Goal: Information Seeking & Learning: Learn about a topic

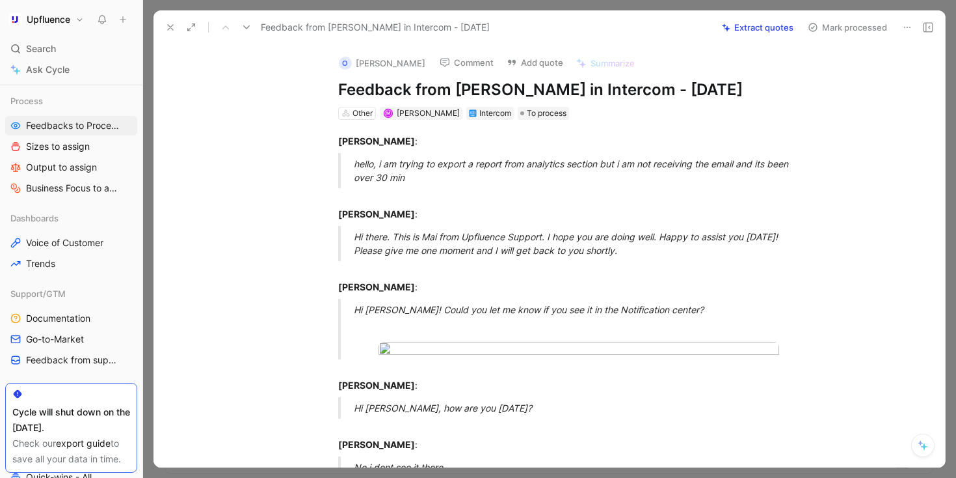
click at [172, 29] on use at bounding box center [170, 27] width 5 height 5
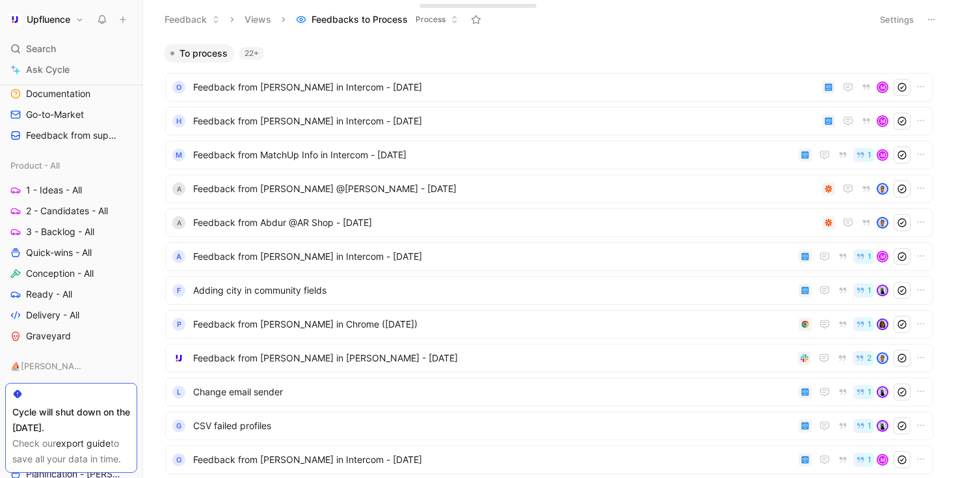
scroll to position [435, 0]
click at [51, 262] on link "Conception - All" at bounding box center [71, 272] width 132 height 20
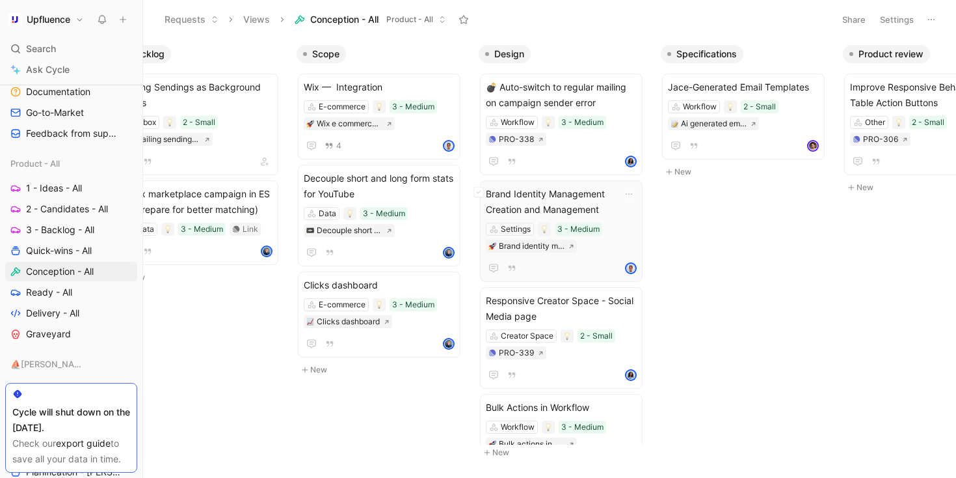
scroll to position [0, 53]
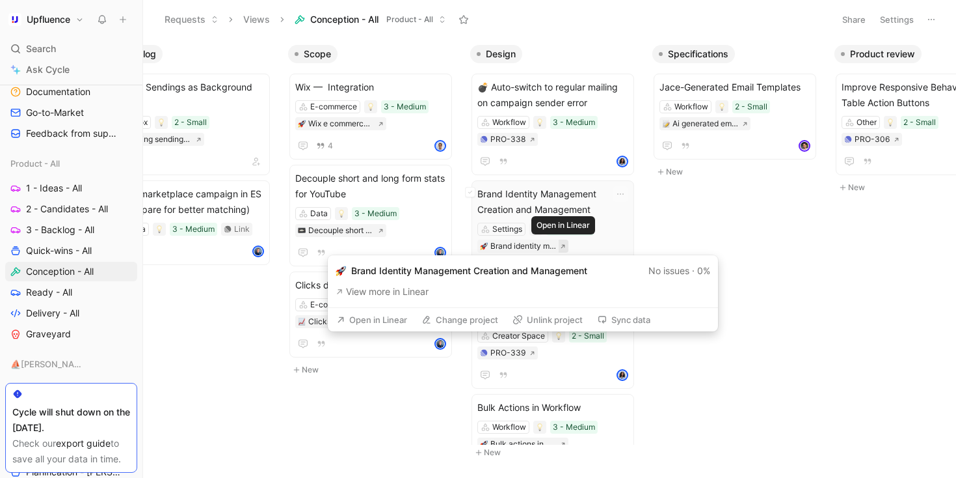
click at [561, 247] on icon at bounding box center [563, 246] width 4 height 4
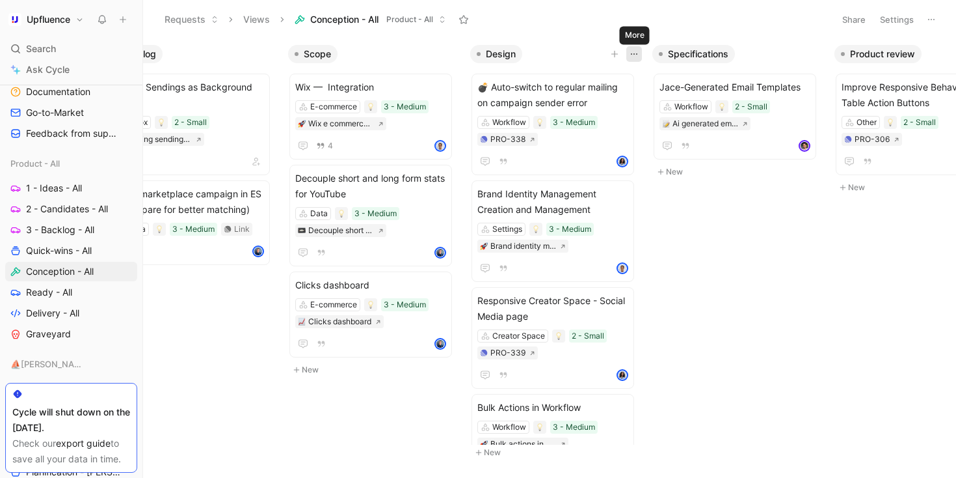
click at [630, 56] on icon "button" at bounding box center [634, 54] width 10 height 10
click at [816, 54] on use "button" at bounding box center [816, 53] width 7 height 1
click at [625, 49] on div at bounding box center [625, 54] width 34 height 16
click at [631, 50] on icon "button" at bounding box center [634, 54] width 10 height 10
click at [815, 59] on icon "button" at bounding box center [816, 54] width 10 height 10
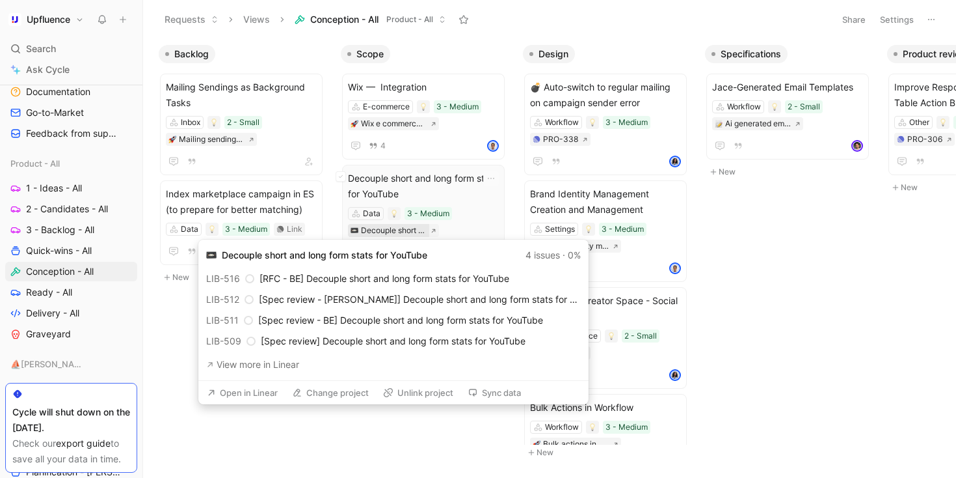
scroll to position [0, 1]
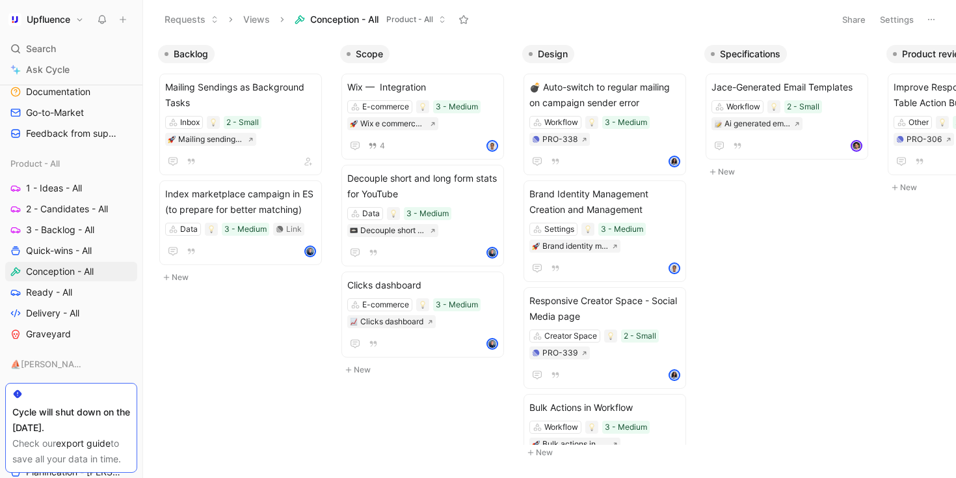
drag, startPoint x: 760, startPoint y: 394, endPoint x: 734, endPoint y: 376, distance: 31.4
click at [755, 391] on body "Upfluence Search ⌘ K Ask Cycle Workspace Home G then H Feedback G then F Reques…" at bounding box center [478, 239] width 956 height 478
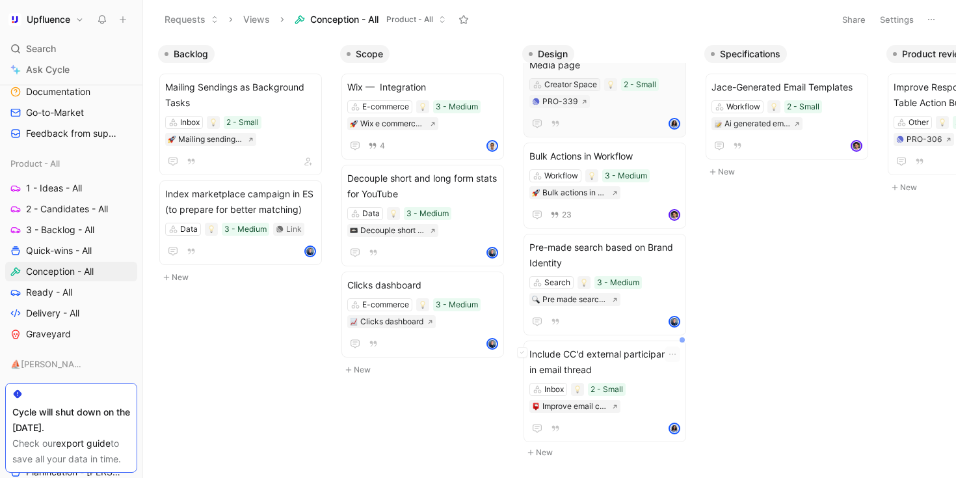
scroll to position [260, 0]
click at [673, 240] on icon "button" at bounding box center [672, 245] width 10 height 10
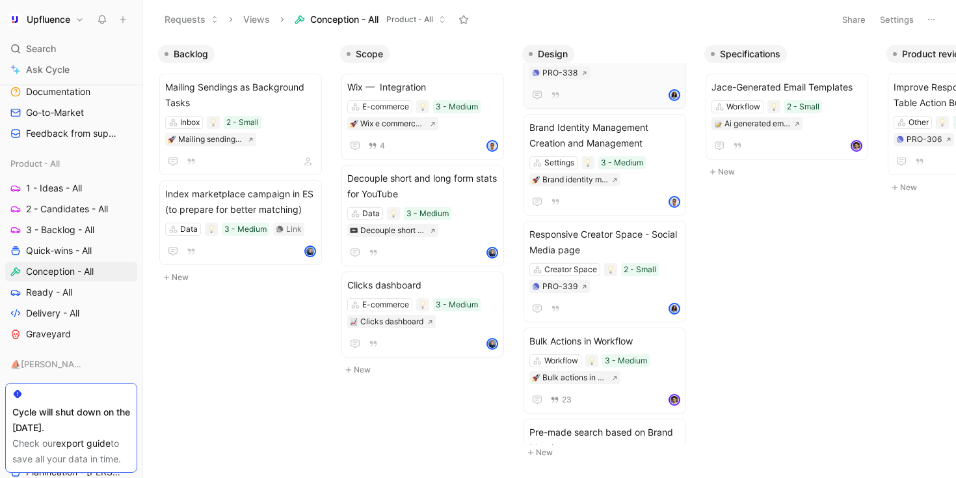
scroll to position [47, 0]
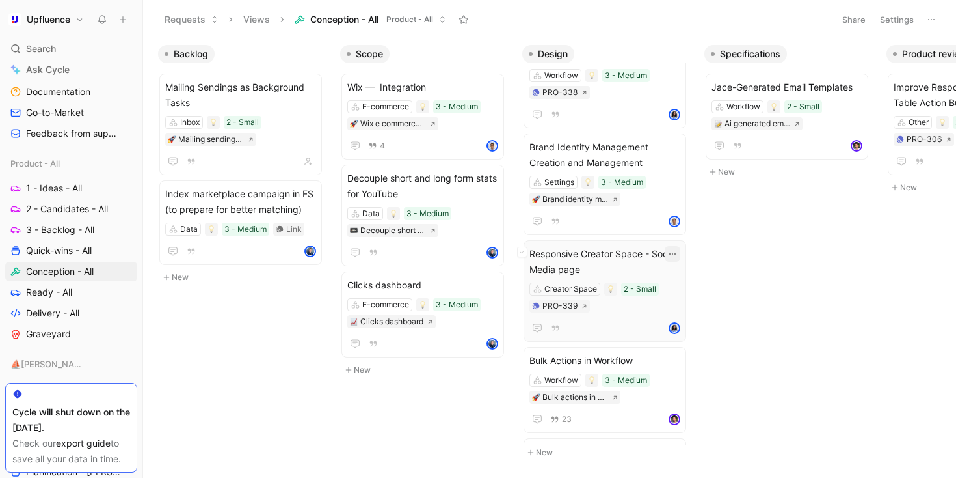
click at [673, 257] on icon "button" at bounding box center [672, 254] width 10 height 10
click at [673, 146] on icon "button" at bounding box center [672, 147] width 10 height 10
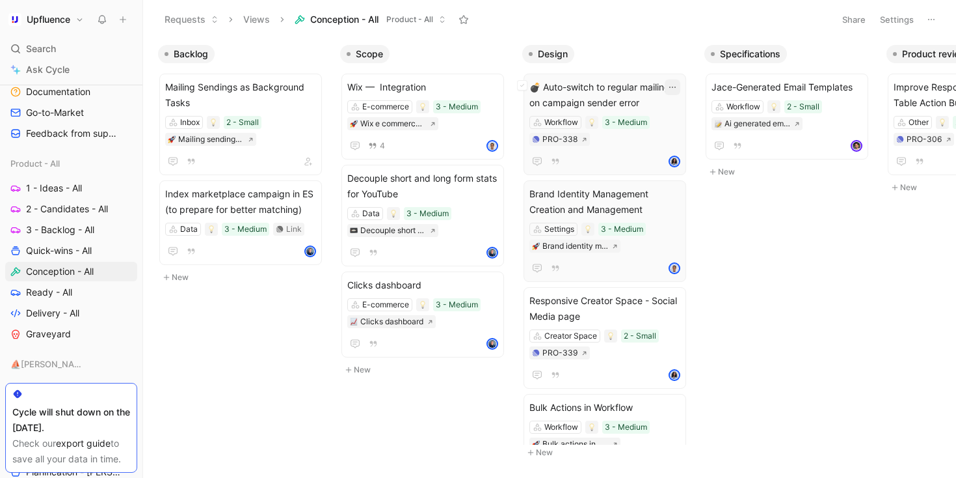
click at [673, 83] on icon "button" at bounding box center [672, 87] width 10 height 10
click at [673, 196] on icon "button" at bounding box center [672, 194] width 10 height 10
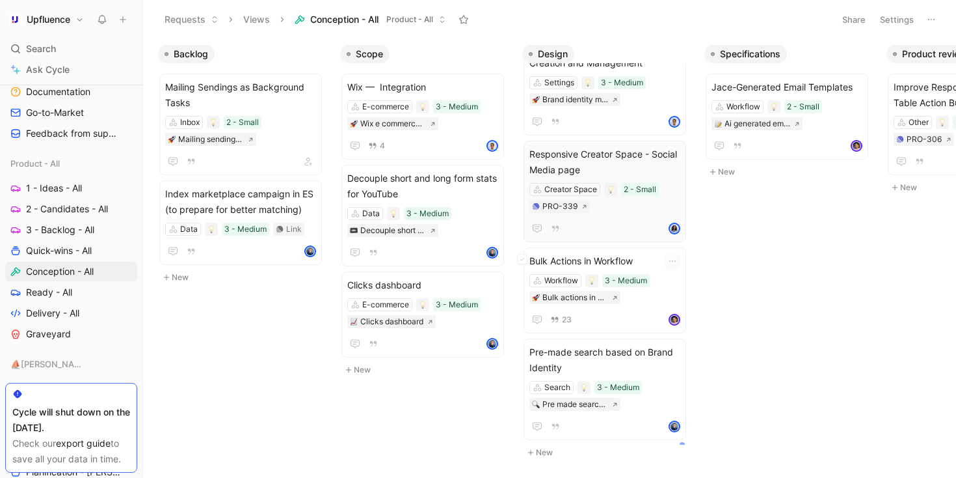
scroll to position [162, 0]
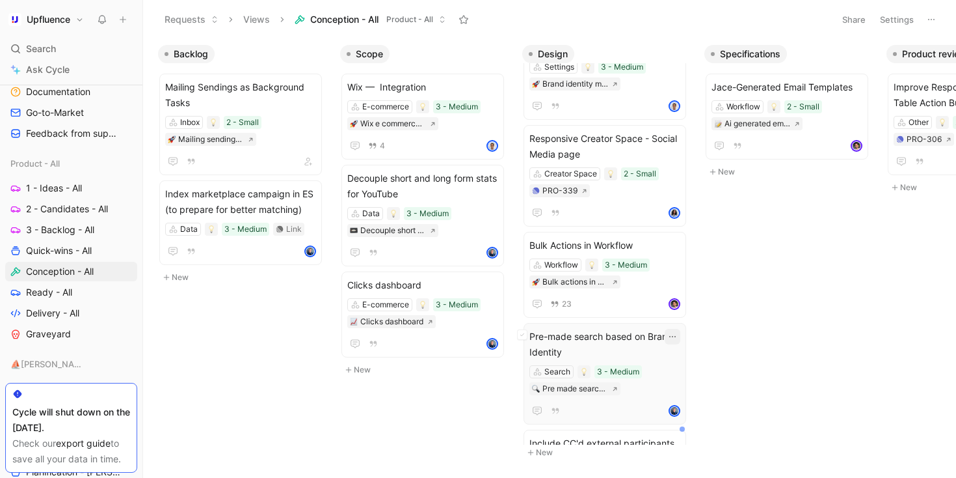
click at [673, 340] on icon "button" at bounding box center [672, 336] width 10 height 10
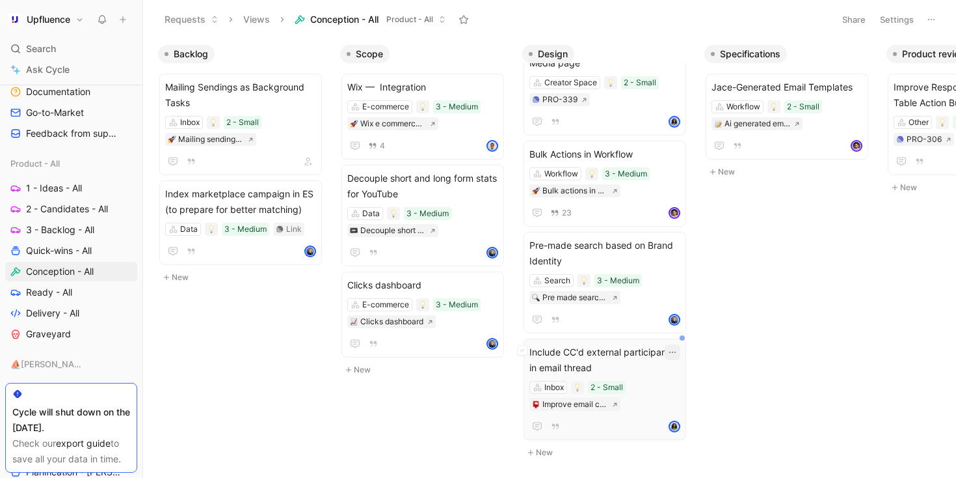
click at [671, 347] on icon "button" at bounding box center [672, 352] width 10 height 10
click at [673, 240] on icon "button" at bounding box center [672, 245] width 10 height 10
click at [503, 53] on icon "button" at bounding box center [504, 54] width 10 height 10
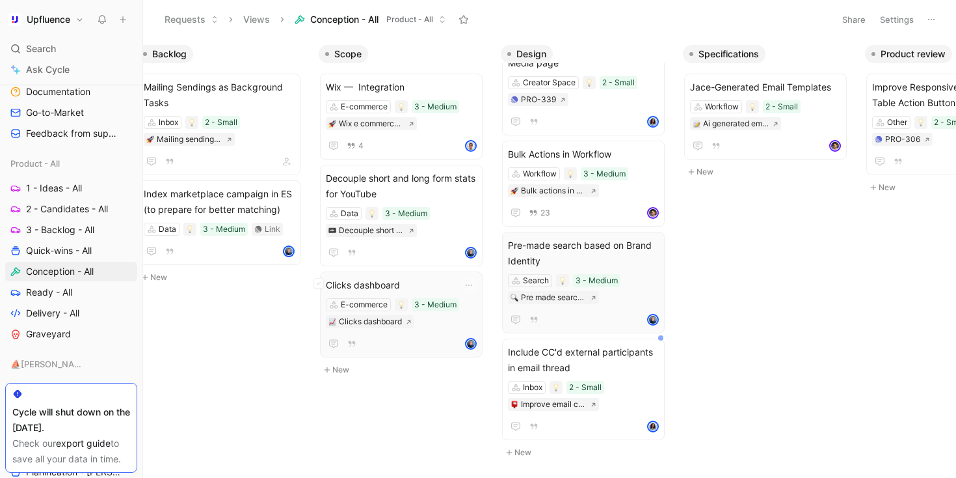
scroll to position [0, 0]
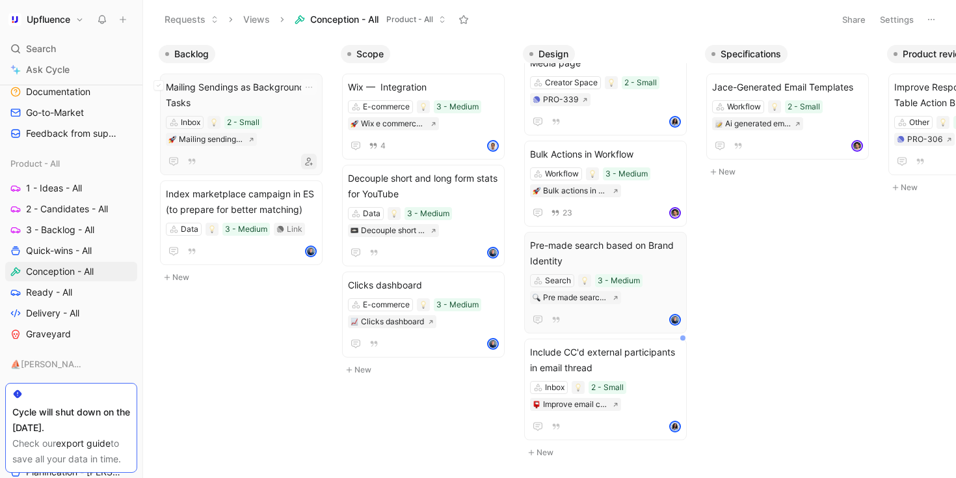
click at [313, 162] on icon "button" at bounding box center [309, 161] width 8 height 8
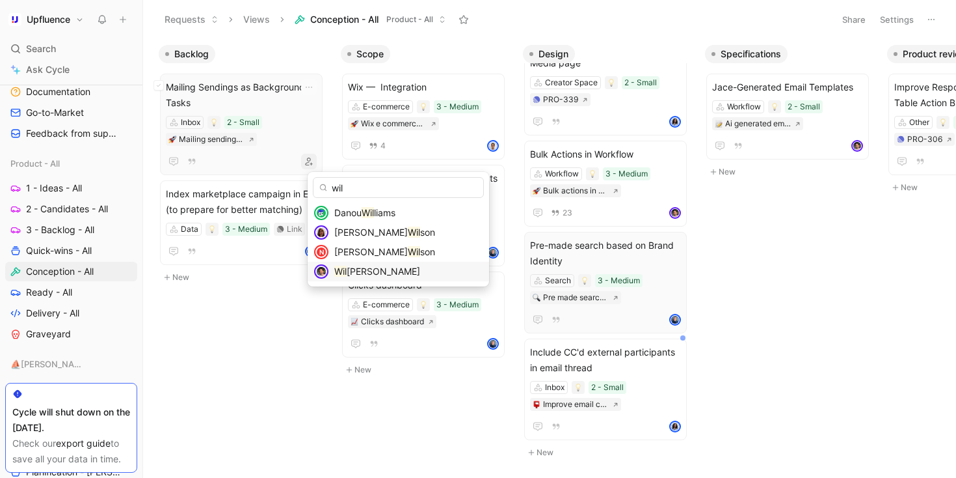
type input "wil"
click at [387, 268] on span "liam Di Carlo" at bounding box center [384, 270] width 74 height 11
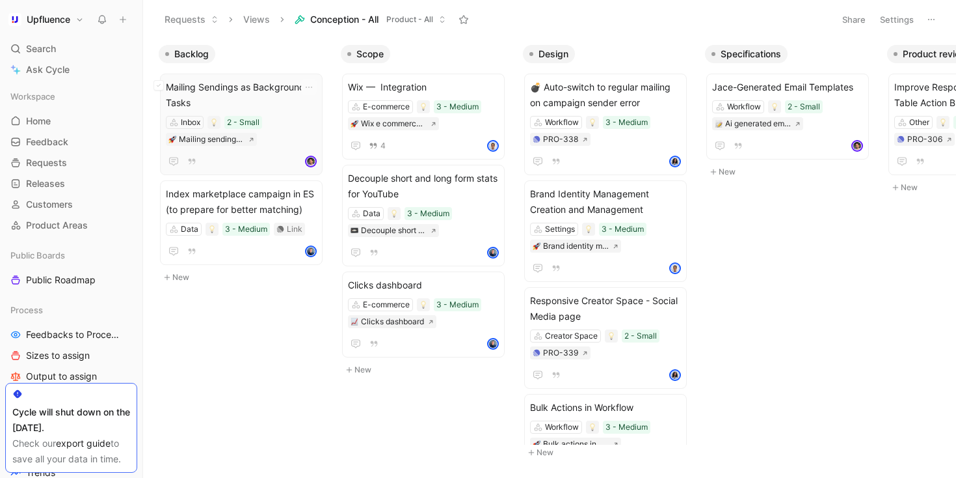
click at [293, 135] on div "Inbox 2 - Small Mailing sendings as background tasks" at bounding box center [241, 131] width 151 height 30
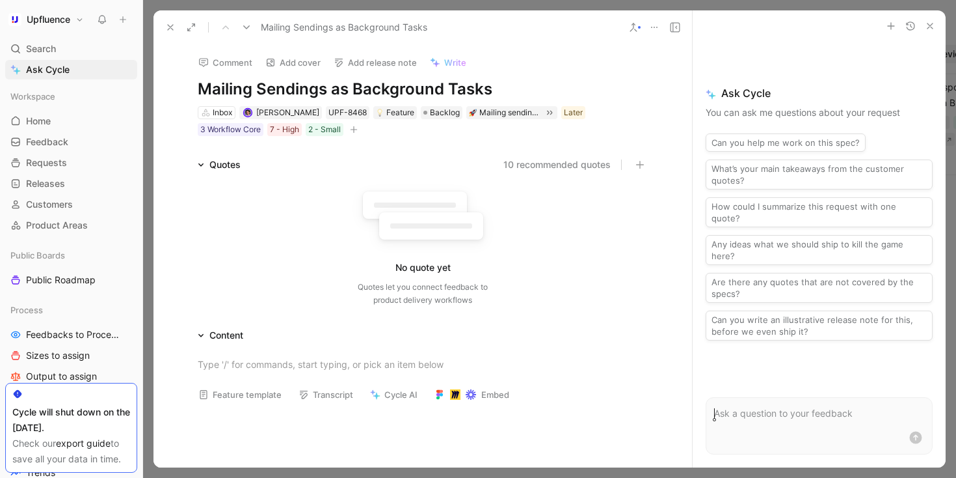
click at [169, 23] on icon at bounding box center [170, 27] width 10 height 10
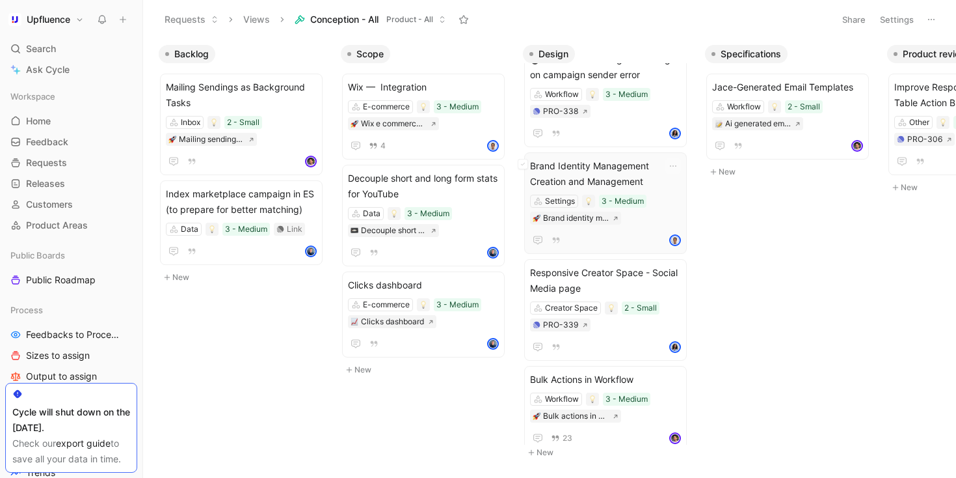
scroll to position [34, 0]
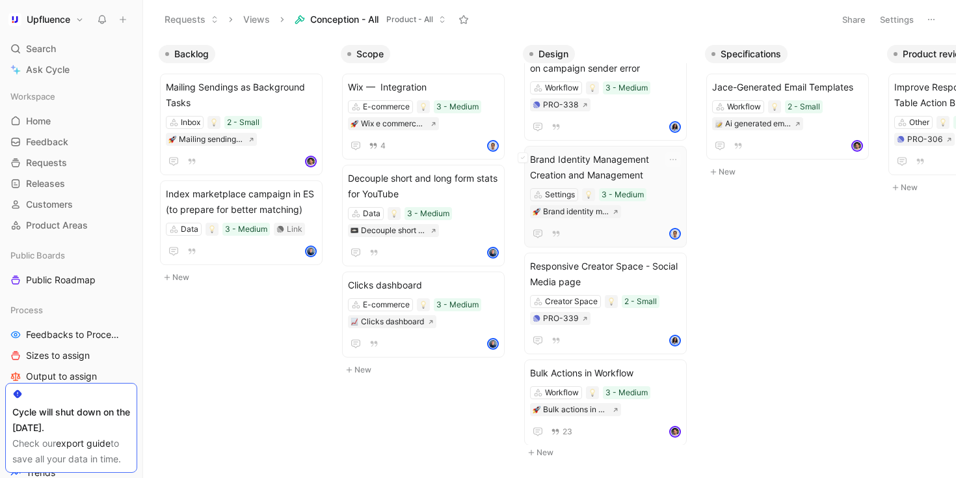
click at [637, 216] on div "Settings 3 - Medium Brand identity management creation and management" at bounding box center [605, 203] width 151 height 30
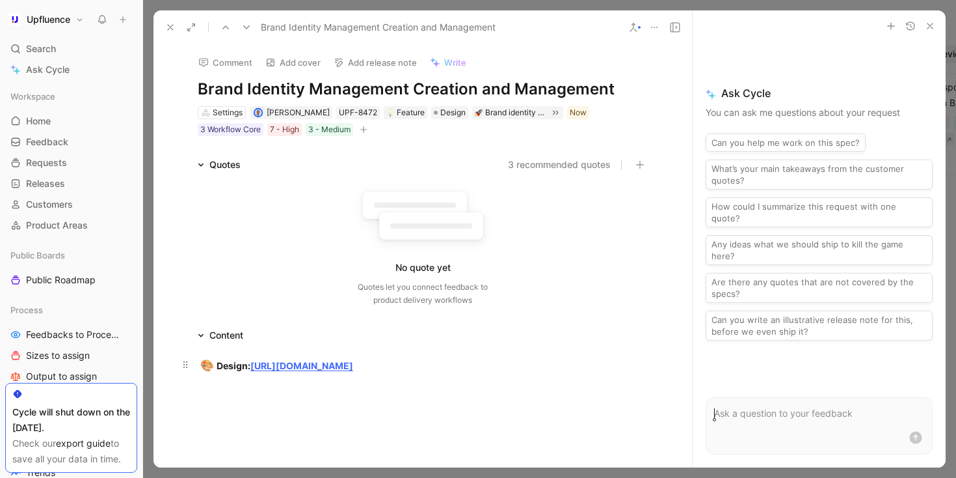
click at [353, 367] on strong "https://www.figma.com/design/EtDTJmlnka5zy0Lgf7IV8y/%F0%9F%9A%80--Brand-identit…" at bounding box center [301, 365] width 103 height 11
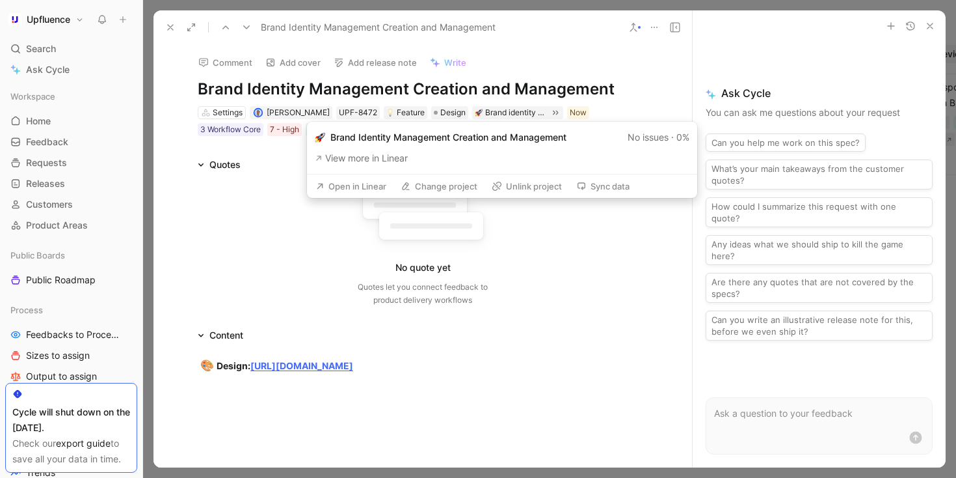
click at [344, 179] on button "Open in Linear" at bounding box center [351, 186] width 83 height 18
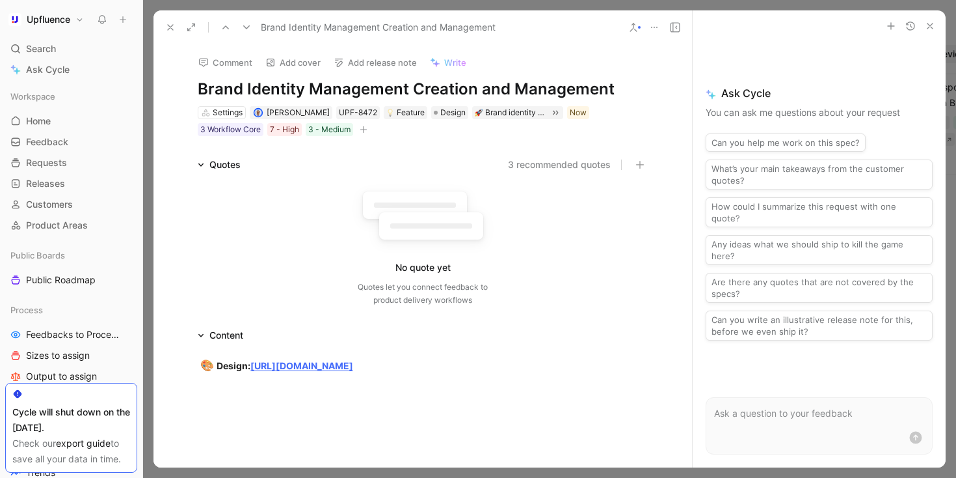
click at [173, 27] on icon at bounding box center [170, 27] width 10 height 10
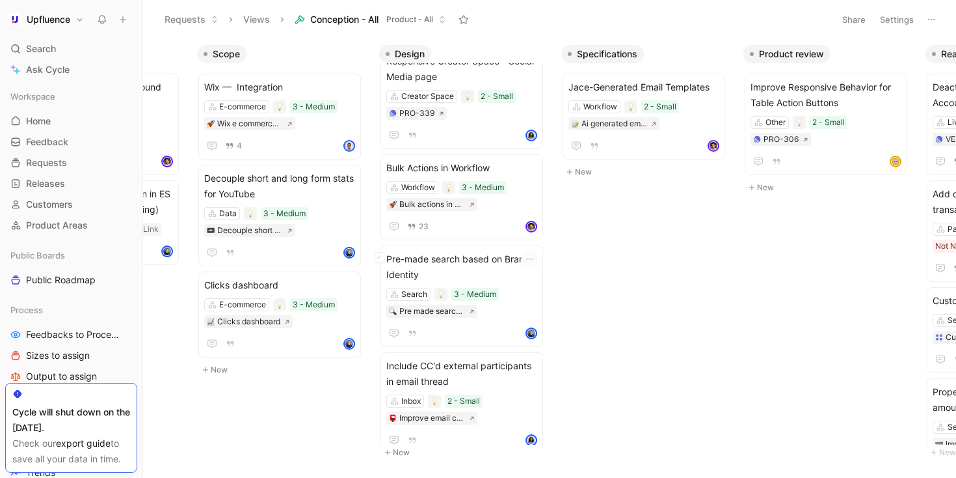
scroll to position [253, 0]
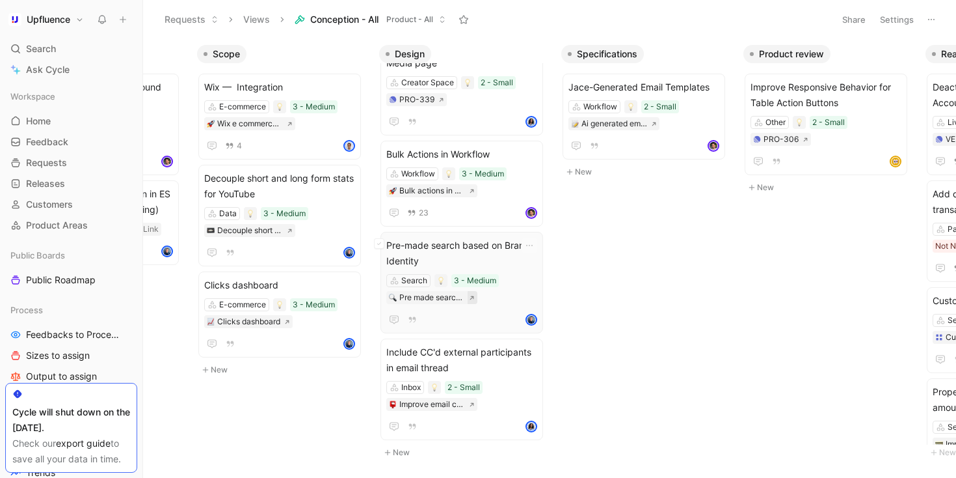
click at [475, 297] on button at bounding box center [473, 297] width 10 height 13
click at [470, 399] on button at bounding box center [473, 403] width 10 height 13
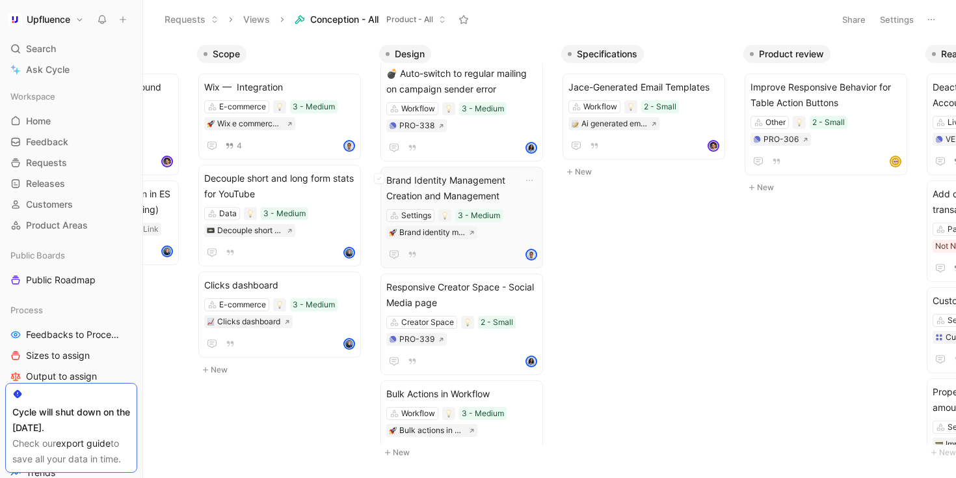
scroll to position [0, 0]
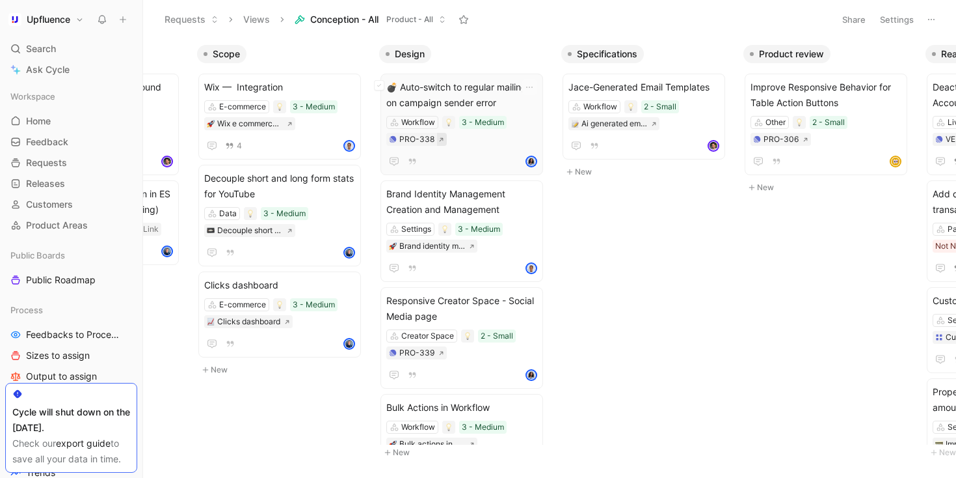
click at [440, 135] on button at bounding box center [442, 139] width 10 height 13
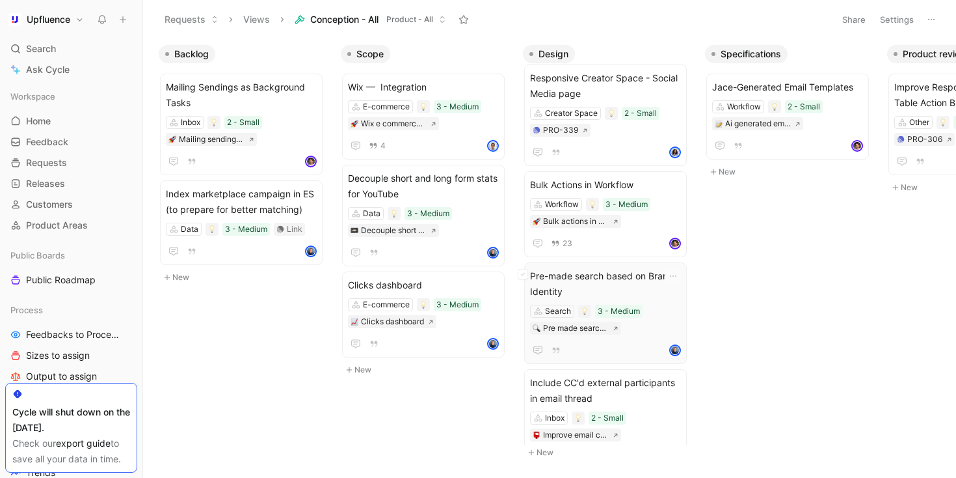
scroll to position [253, 0]
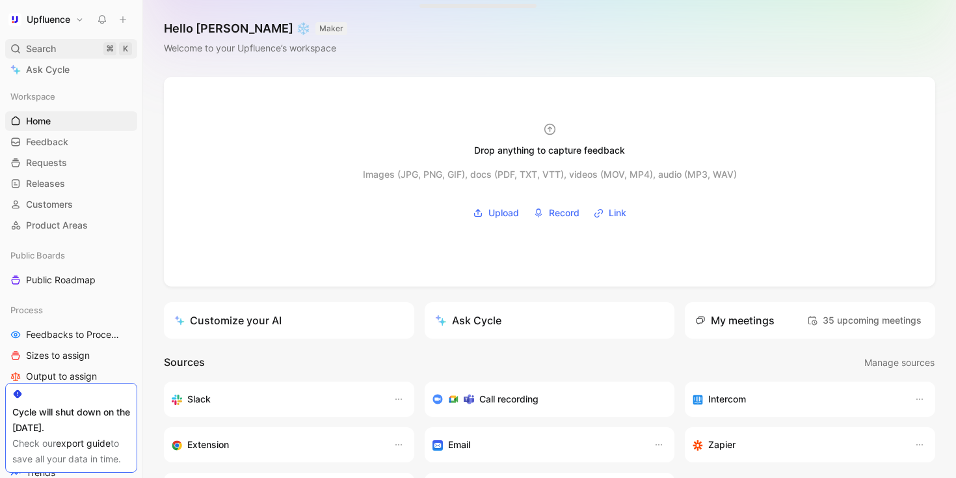
click at [36, 55] on span "Search" at bounding box center [41, 49] width 30 height 16
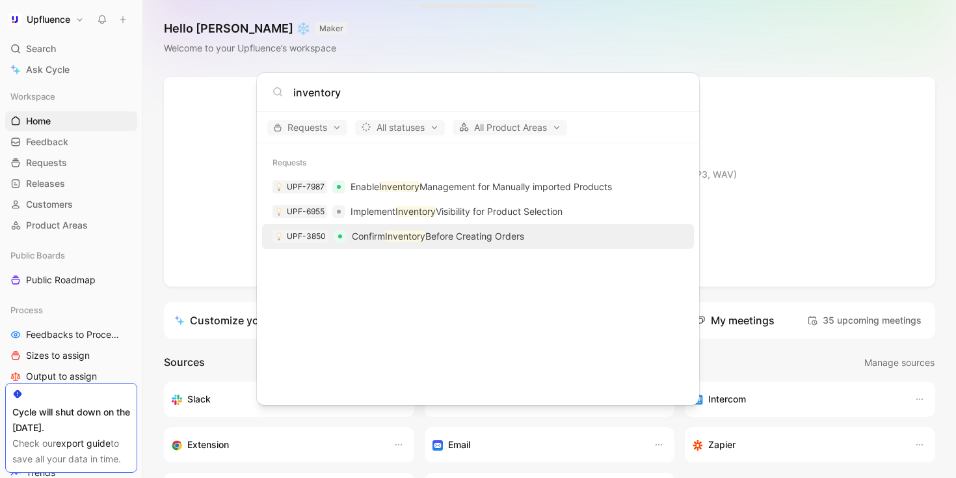
type input "inventory"
click at [507, 234] on p "Confirm Inventory Before Creating Orders" at bounding box center [438, 236] width 172 height 16
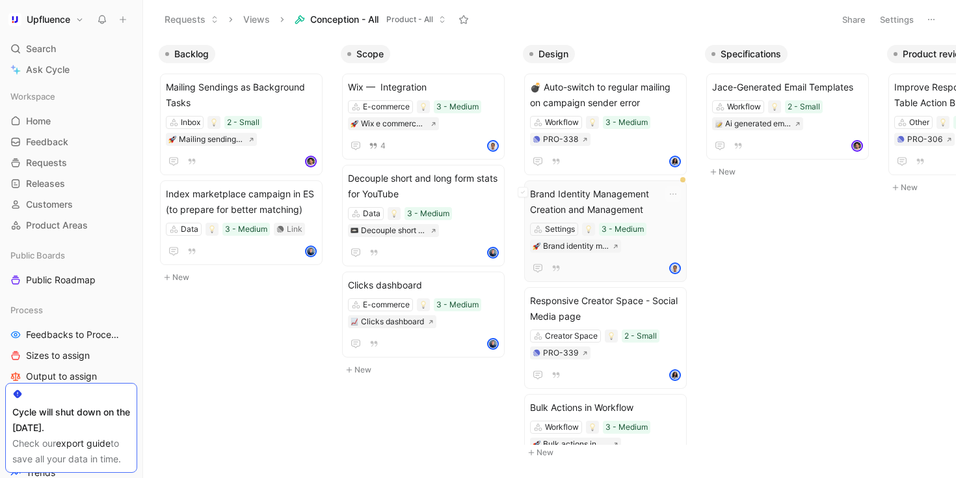
scroll to position [15, 0]
